Goal: Communication & Community: Answer question/provide support

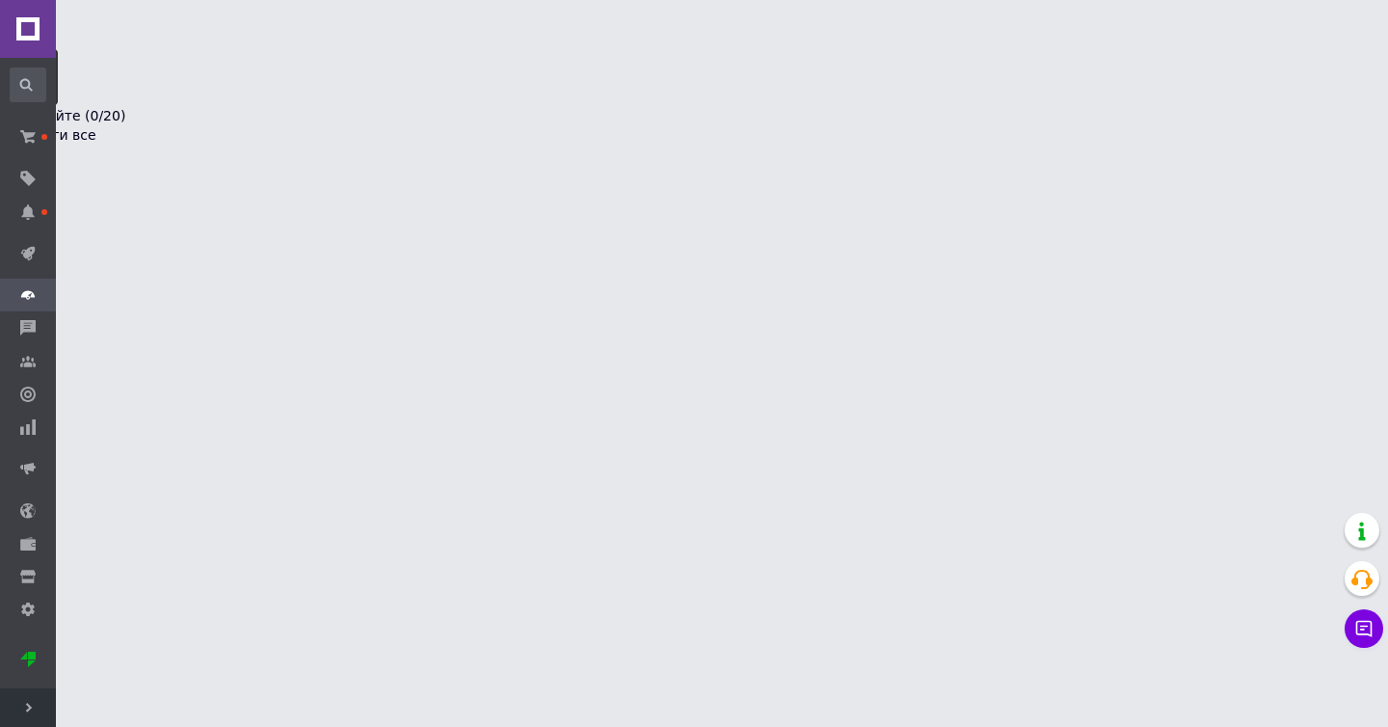
click at [31, 242] on span at bounding box center [28, 253] width 56 height 35
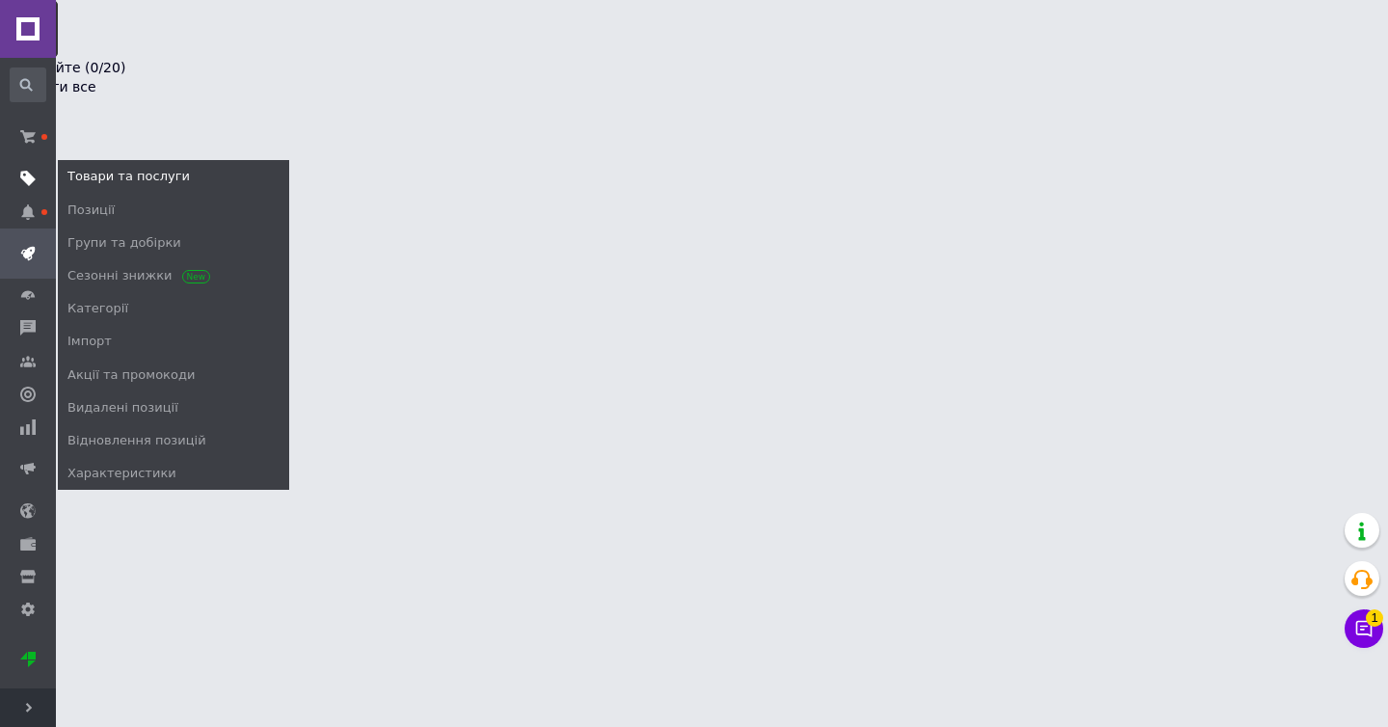
click at [19, 186] on span at bounding box center [28, 178] width 56 height 17
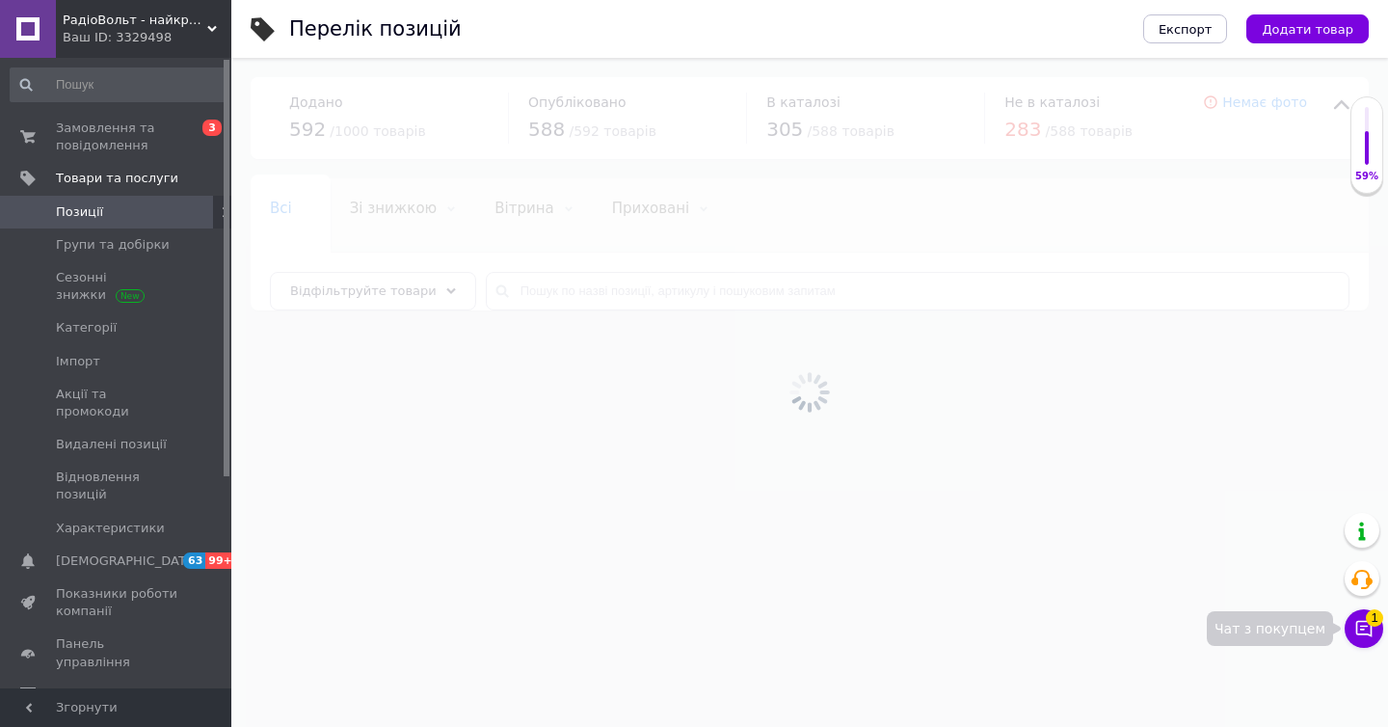
click at [1361, 618] on button "Чат з покупцем 1" at bounding box center [1364, 628] width 39 height 39
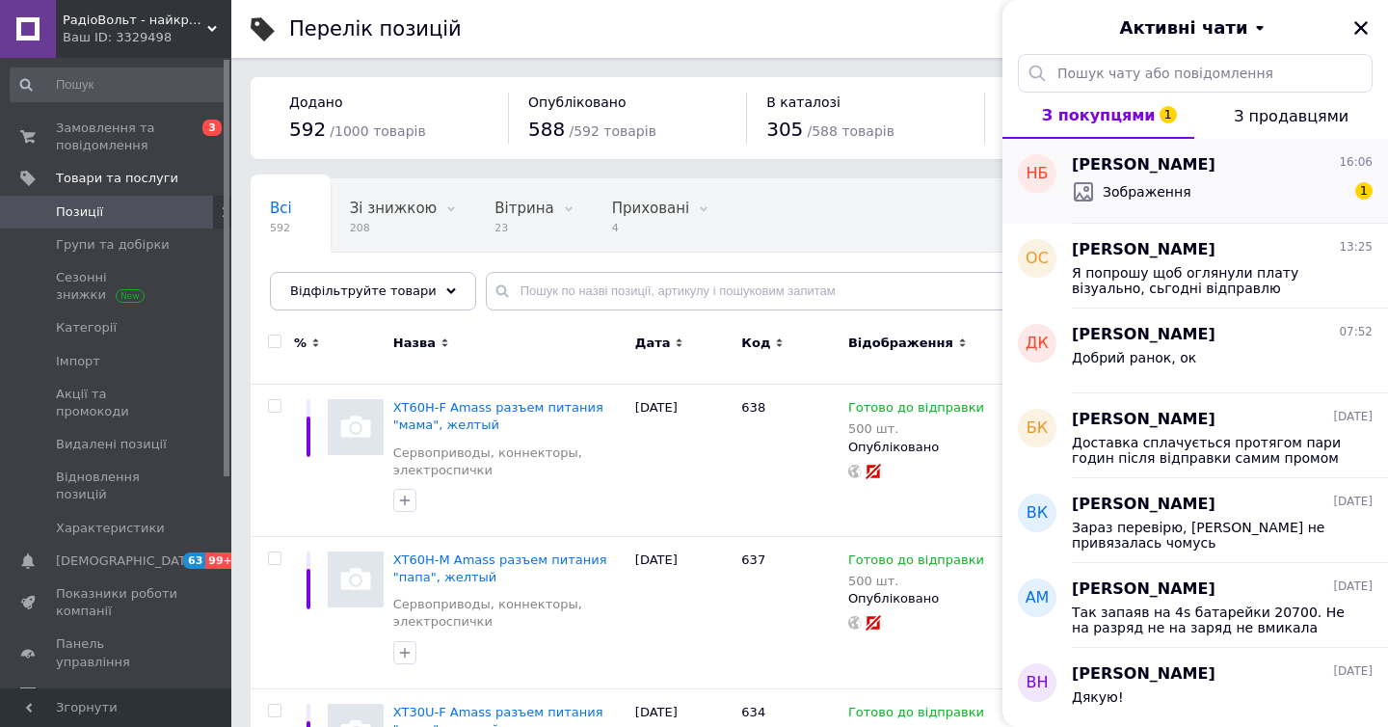
click at [1189, 164] on span "[PERSON_NAME]" at bounding box center [1144, 165] width 144 height 22
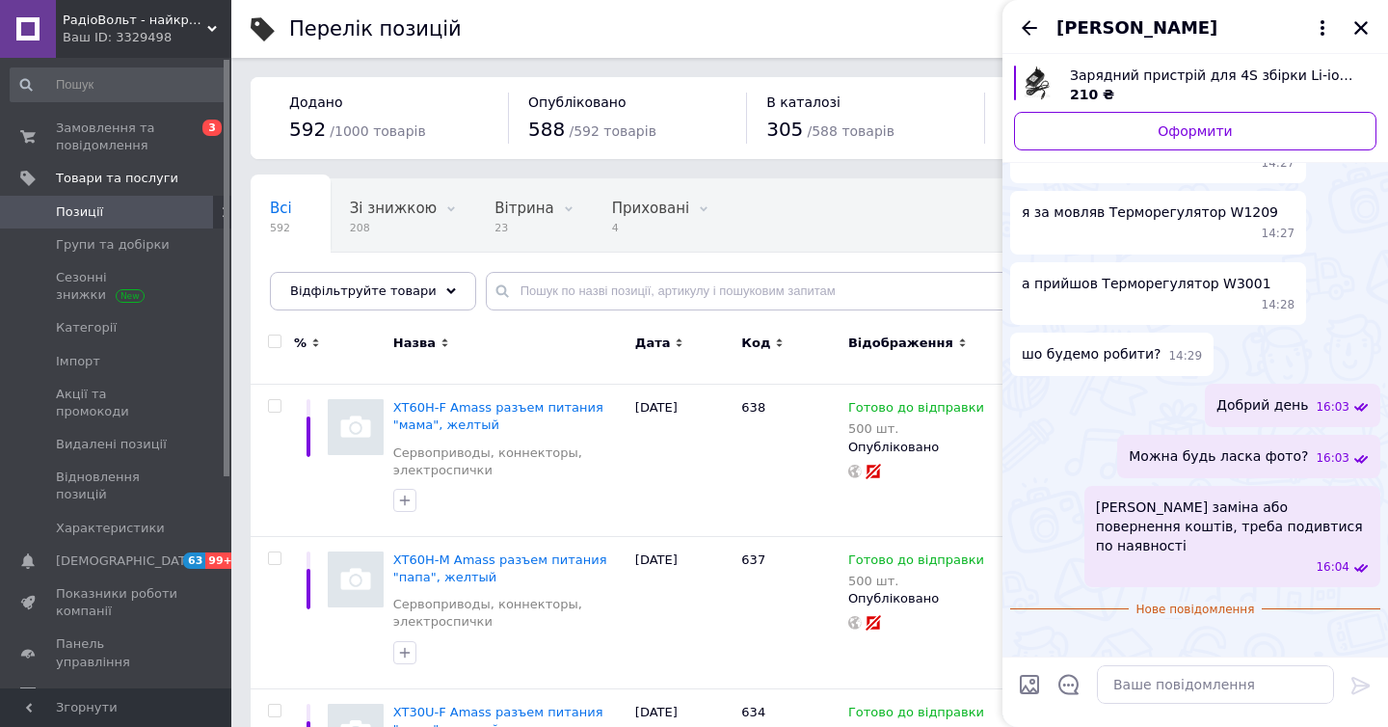
scroll to position [781, 0]
click at [1183, 672] on textarea at bounding box center [1215, 684] width 237 height 39
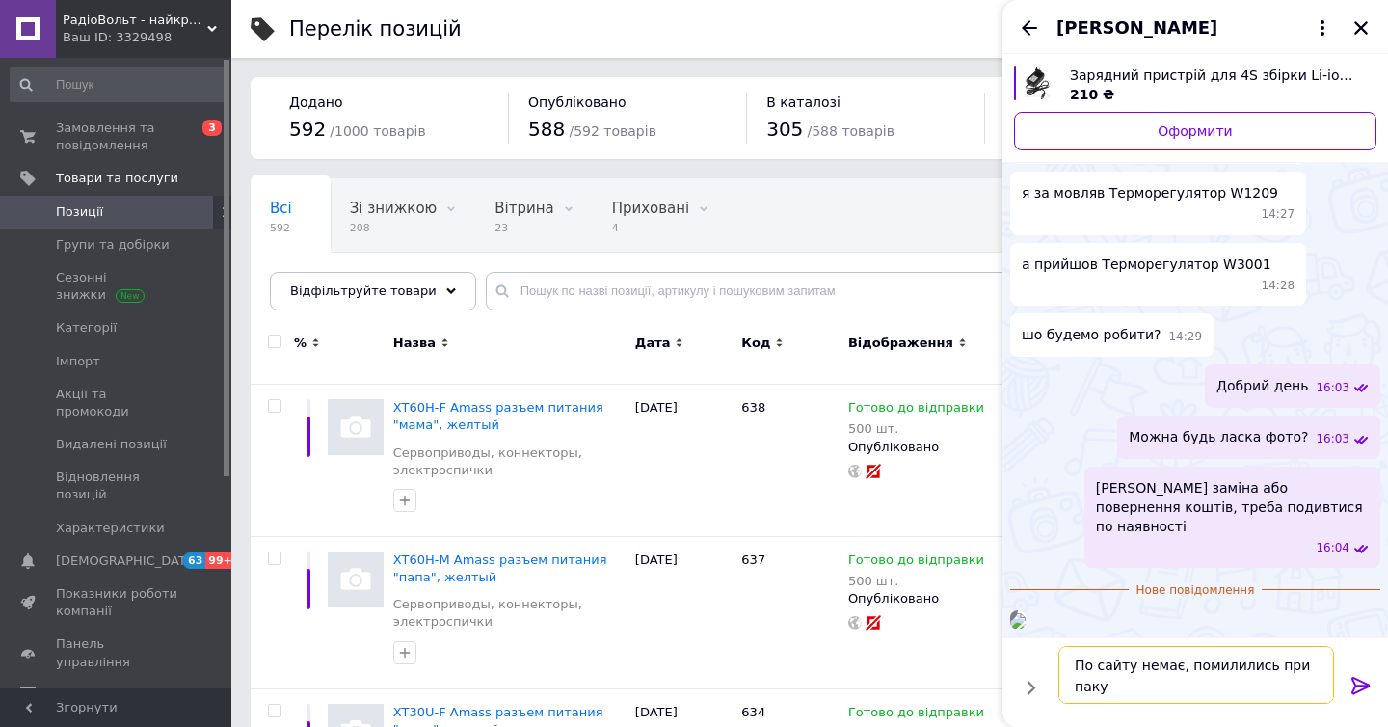
scroll to position [2, 0]
type textarea "По сайту немає, помилились при пакуванні"
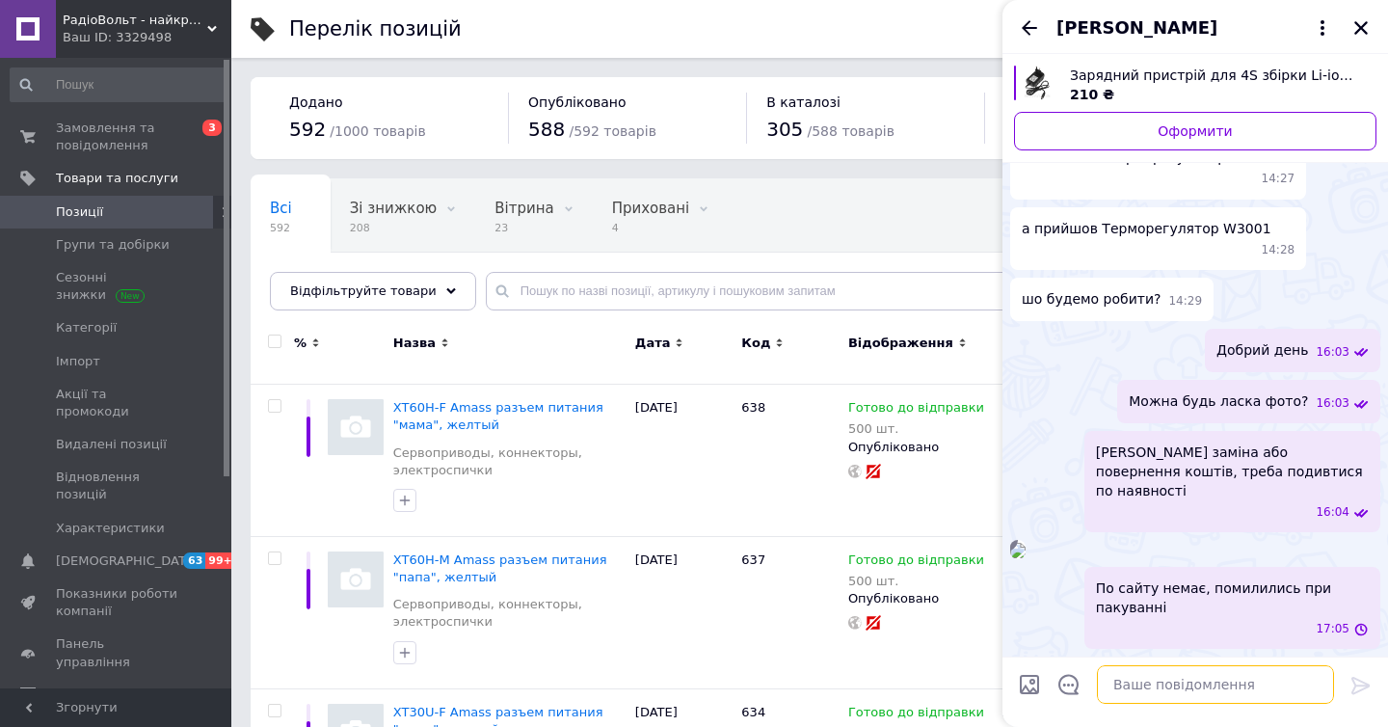
scroll to position [836, 0]
type textarea "Давайте карту поверну"
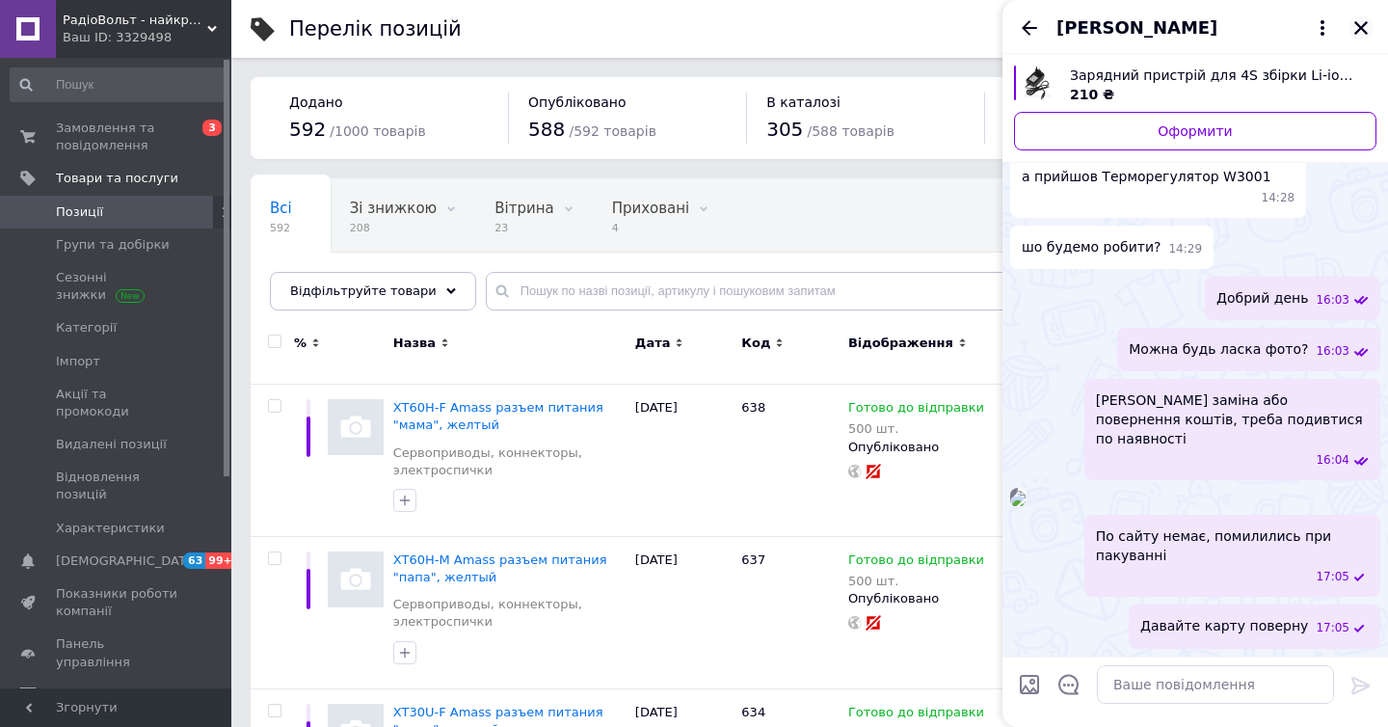
click at [1353, 20] on icon "Закрити" at bounding box center [1361, 27] width 17 height 17
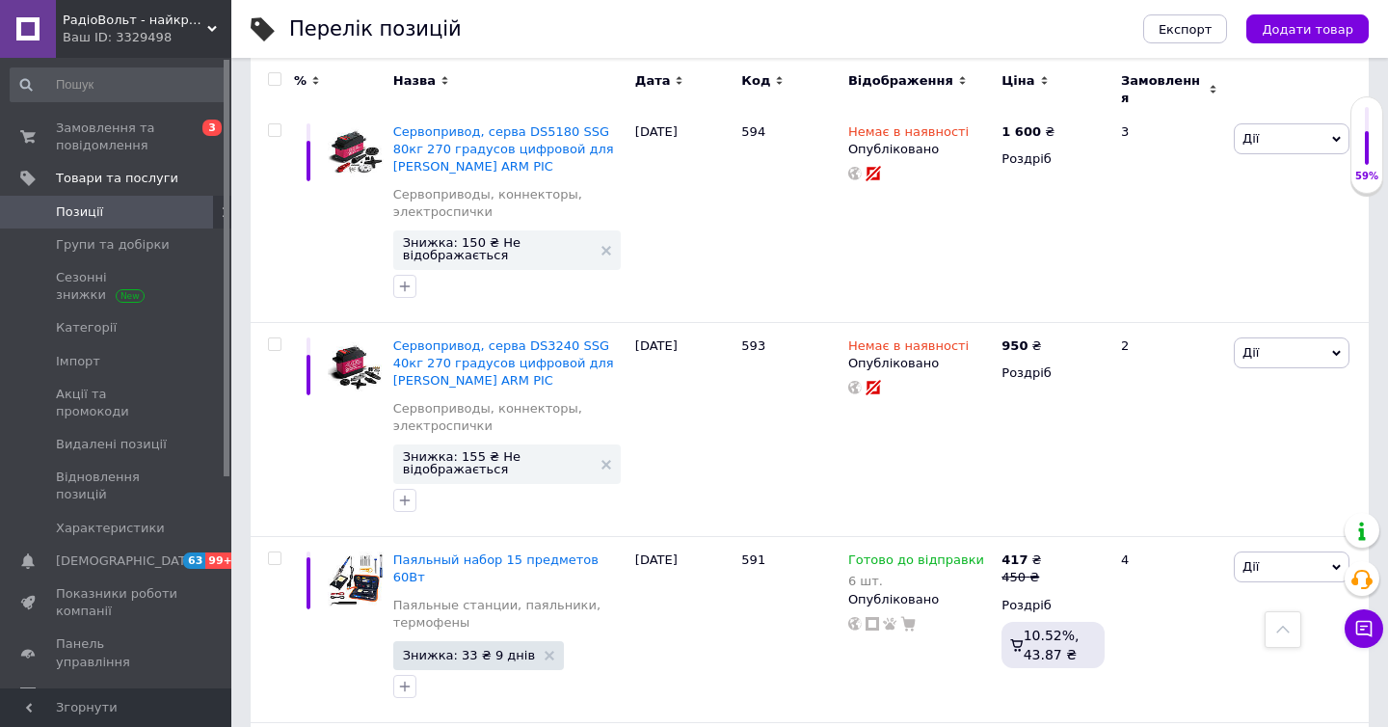
scroll to position [8595, 0]
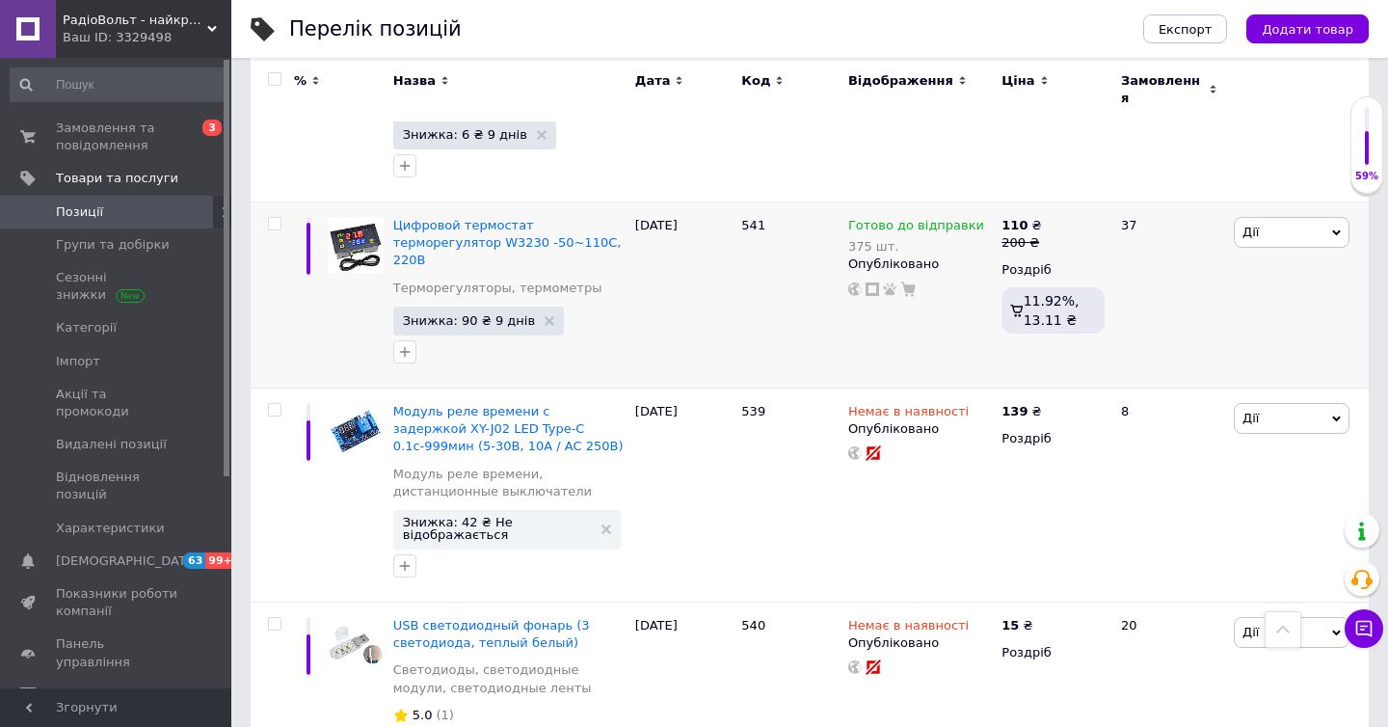
scroll to position [9108, 0]
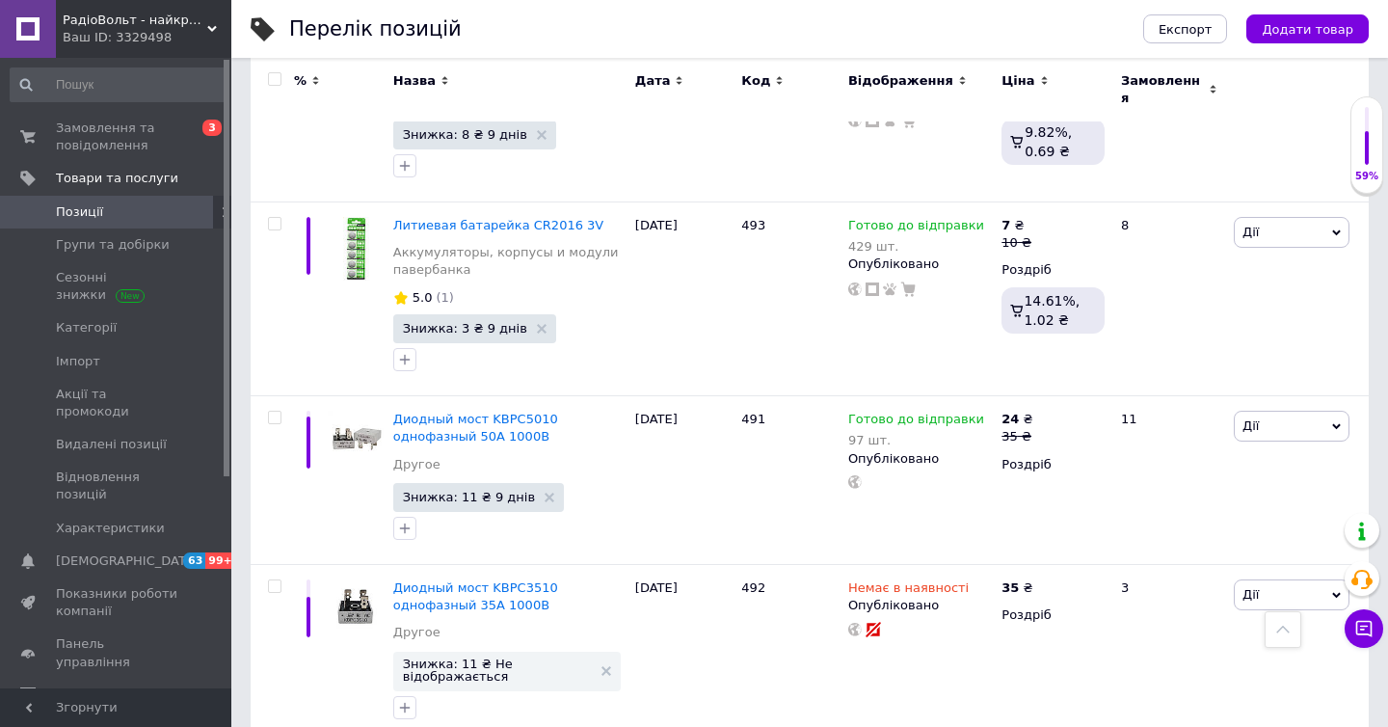
scroll to position [8056, 0]
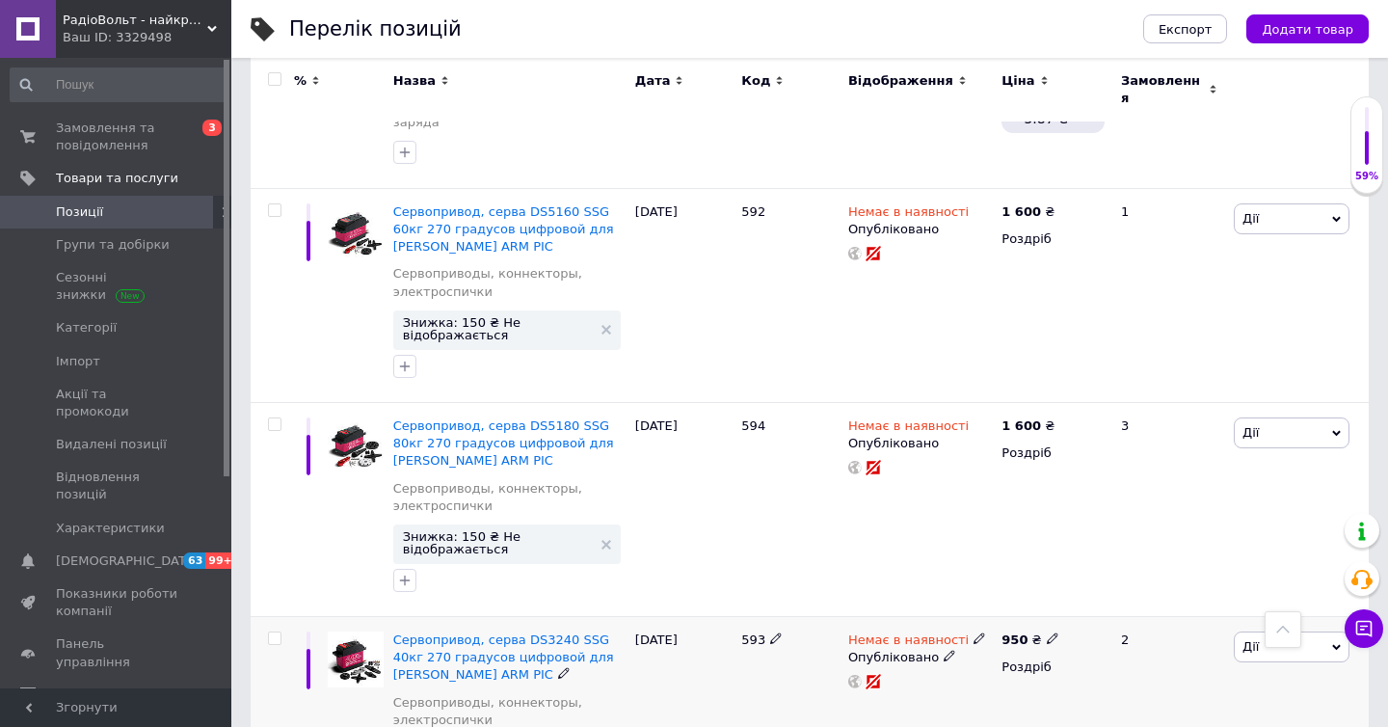
scroll to position [8595, 0]
